Goal: Check status: Check status

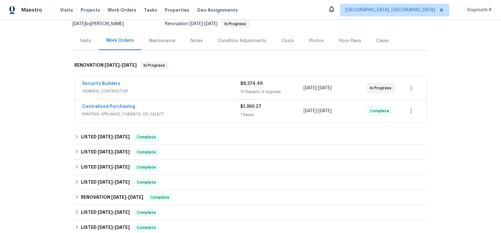
scroll to position [65, 0]
click at [110, 106] on link "Centralized Purchasing" at bounding box center [109, 106] width 53 height 4
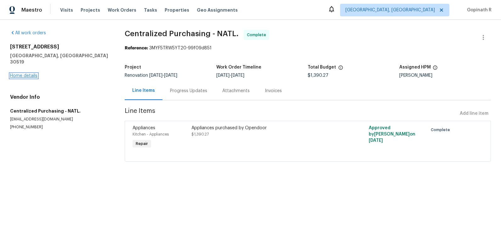
click at [29, 74] on link "Home details" at bounding box center [23, 76] width 27 height 4
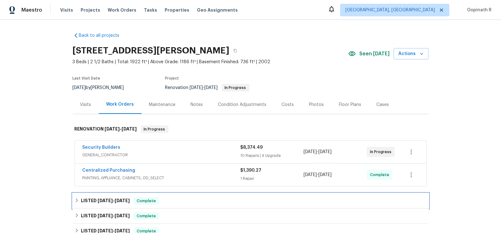
click at [150, 201] on span "Complete" at bounding box center [146, 201] width 24 height 6
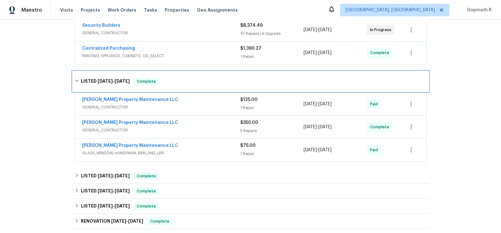
scroll to position [123, 0]
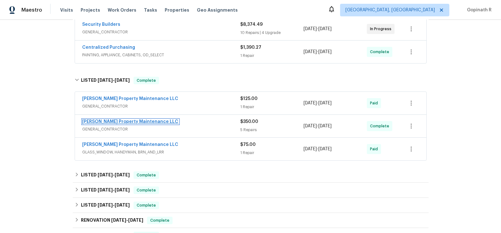
click at [120, 120] on link "[PERSON_NAME] Property Maintenance LLC" at bounding box center [131, 122] width 96 height 4
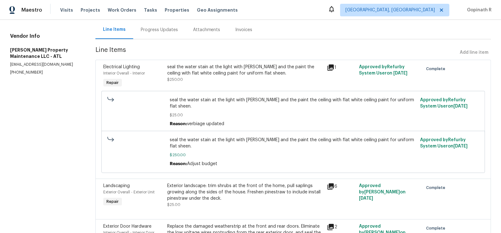
scroll to position [60, 0]
click at [156, 34] on div "Progress Updates" at bounding box center [159, 30] width 52 height 19
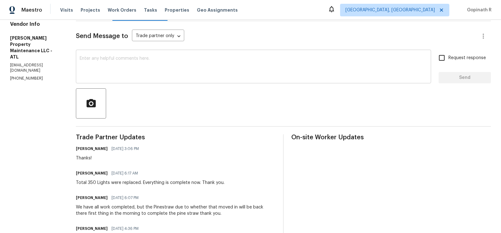
scroll to position [148, 0]
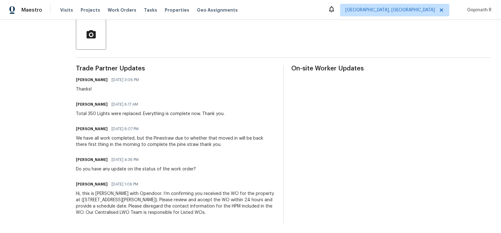
click at [67, 81] on div "All work orders [STREET_ADDRESS][PERSON_NAME] Home details Vendor Info [PERSON_…" at bounding box center [250, 52] width 501 height 362
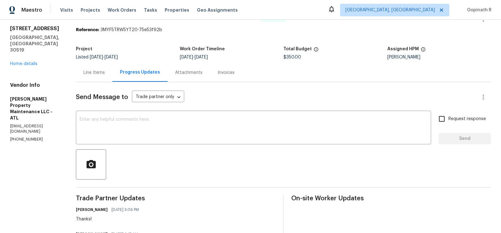
scroll to position [14, 0]
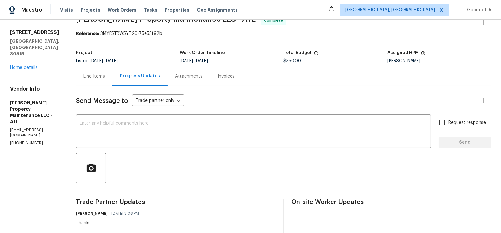
click at [96, 81] on div "Line Items" at bounding box center [94, 76] width 37 height 19
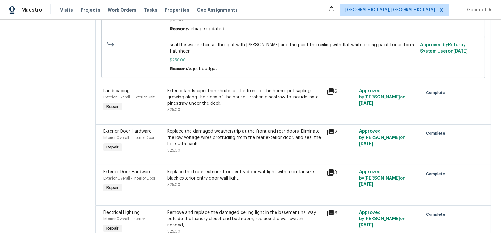
scroll to position [174, 0]
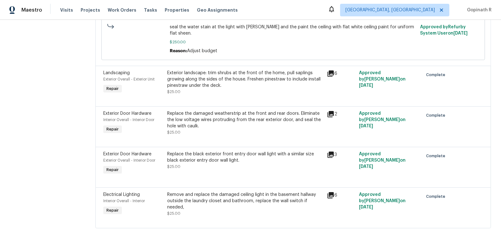
click at [202, 192] on div "Remove and replace the damaged ceiling light in the basement hallway outside th…" at bounding box center [245, 201] width 156 height 19
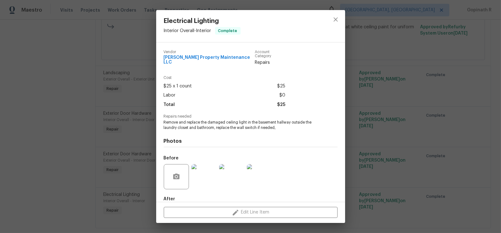
scroll to position [30, 0]
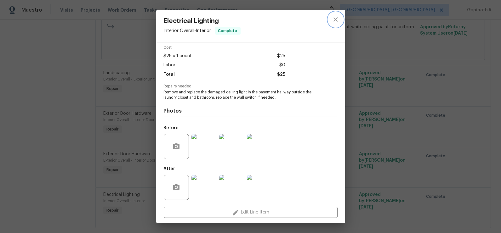
click at [336, 21] on icon "close" at bounding box center [336, 20] width 8 height 8
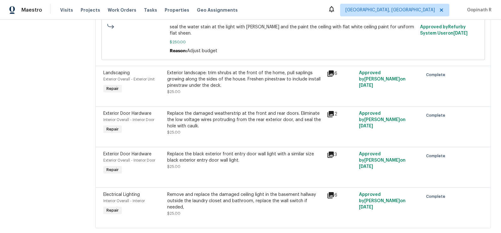
click at [213, 151] on div "Replace the black exterior front entry door wall light with a similar size blac…" at bounding box center [245, 157] width 156 height 13
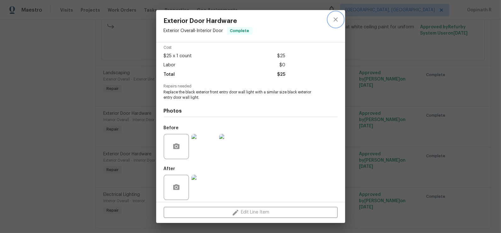
click at [337, 19] on icon "close" at bounding box center [336, 20] width 8 height 8
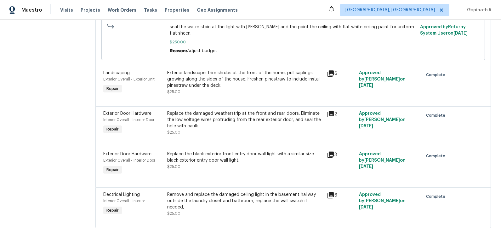
click at [185, 111] on div "Replace the damaged weatherstrip at the front and rear doors. Eliminate the low…" at bounding box center [245, 120] width 156 height 19
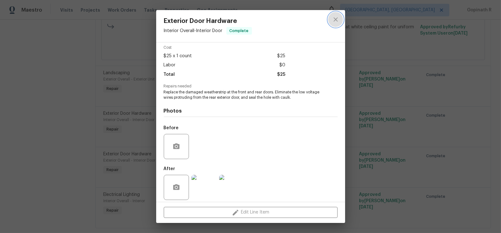
click at [336, 22] on icon "close" at bounding box center [336, 20] width 8 height 8
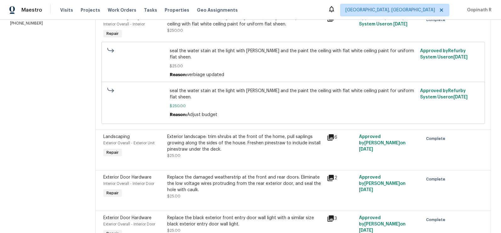
scroll to position [174, 0]
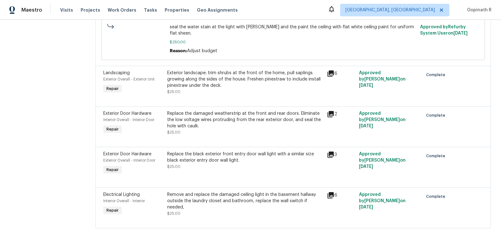
click at [229, 151] on div "Replace the black exterior front entry door wall light with a similar size blac…" at bounding box center [245, 157] width 156 height 13
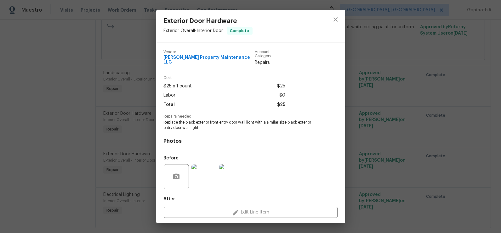
scroll to position [30, 0]
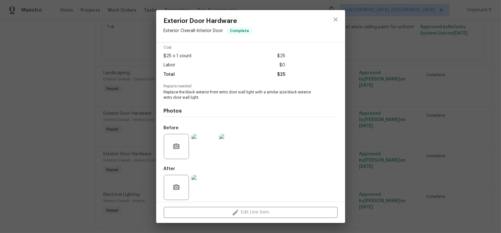
click at [208, 179] on img at bounding box center [204, 187] width 25 height 25
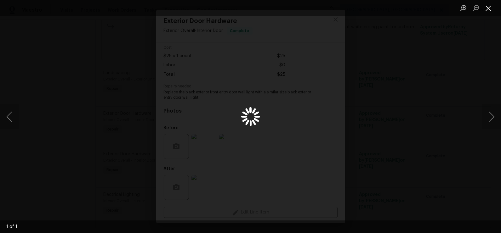
click at [490, 10] on button "Close lightbox" at bounding box center [488, 8] width 13 height 11
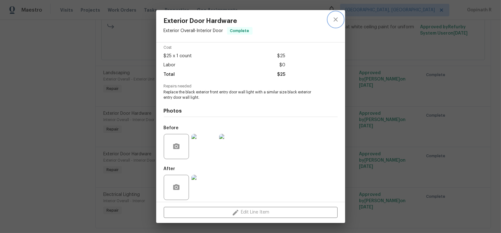
click at [337, 20] on icon "close" at bounding box center [336, 20] width 8 height 8
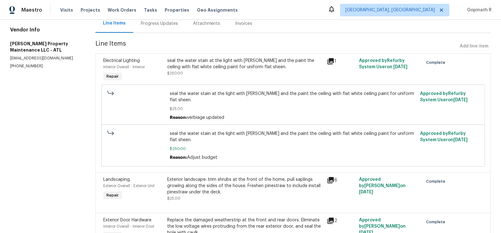
scroll to position [67, 0]
click at [232, 64] on div "seal the water stain at the light with [PERSON_NAME] and the paint the ceiling …" at bounding box center [245, 64] width 156 height 13
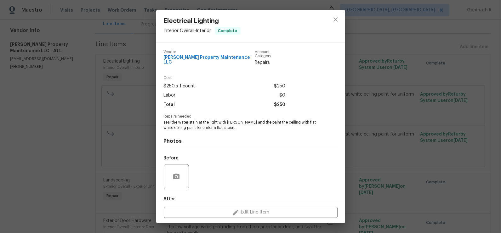
scroll to position [30, 0]
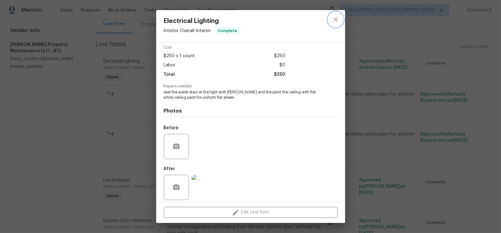
click at [338, 20] on icon "close" at bounding box center [336, 20] width 8 height 8
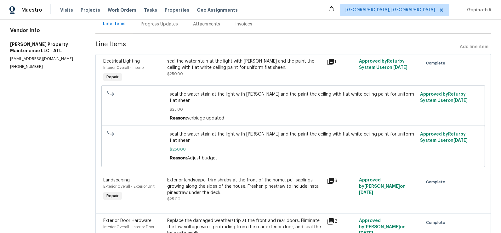
scroll to position [0, 0]
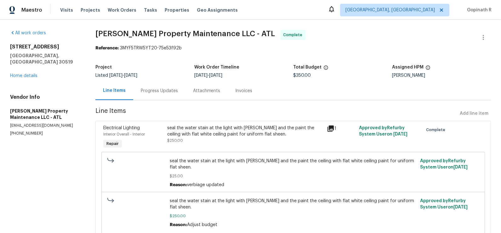
click at [124, 48] on div "Reference: 3MYF5TRW5YT20-75e53f92b" at bounding box center [293, 48] width 396 height 6
copy div "3MYF5TRW5YT20"
click at [149, 94] on div "Progress Updates" at bounding box center [159, 91] width 37 height 6
